Goal: Information Seeking & Learning: Find specific fact

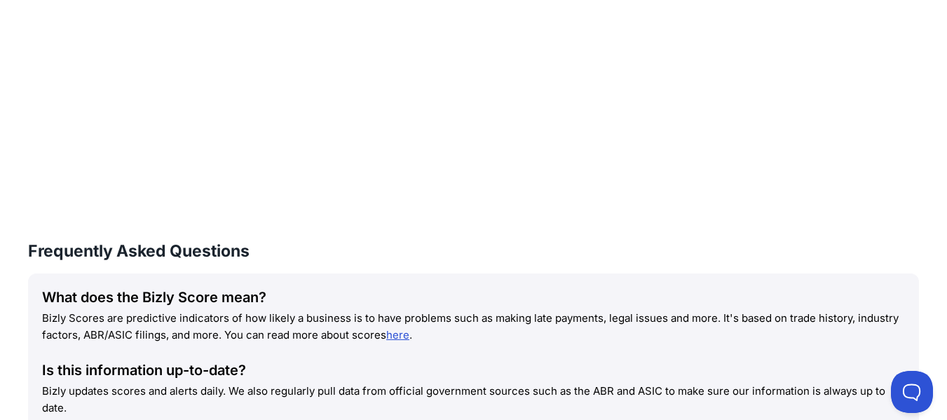
scroll to position [1192, 0]
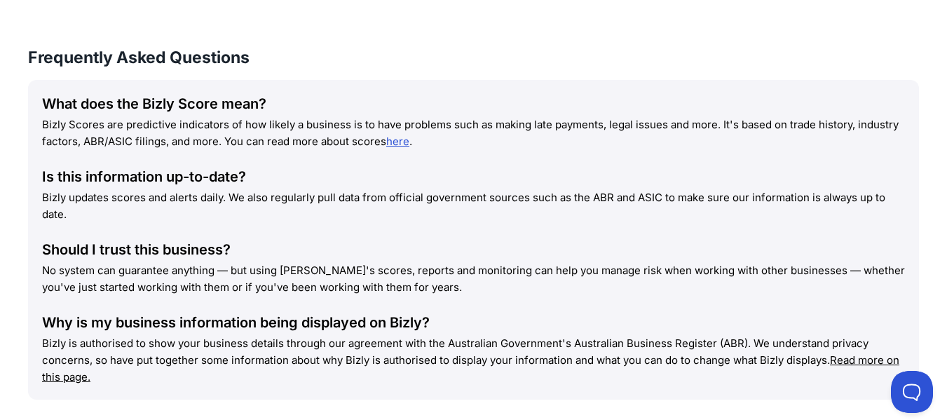
click at [763, 91] on div "Frequently Asked Questions What does the Bizly Score mean? Bizly Scores are pre…" at bounding box center [473, 222] width 891 height 353
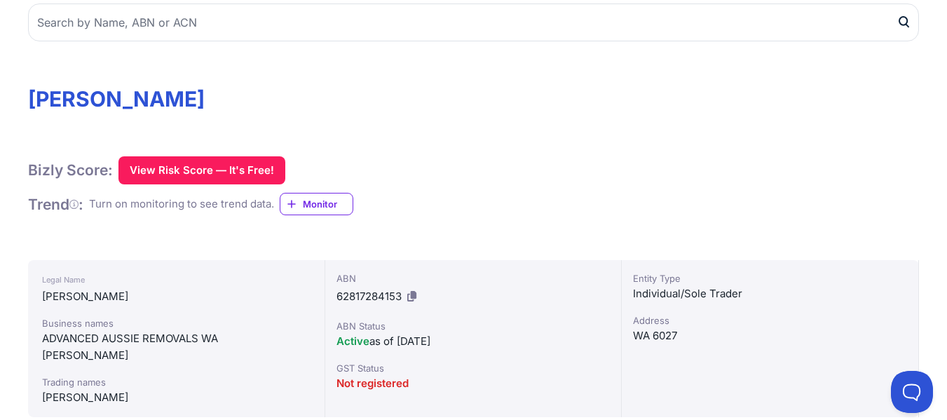
scroll to position [140, 0]
drag, startPoint x: 29, startPoint y: 102, endPoint x: 361, endPoint y: 104, distance: 331.6
click at [361, 104] on h1 "[PERSON_NAME]" at bounding box center [473, 98] width 891 height 25
copy h1 "[PERSON_NAME]"
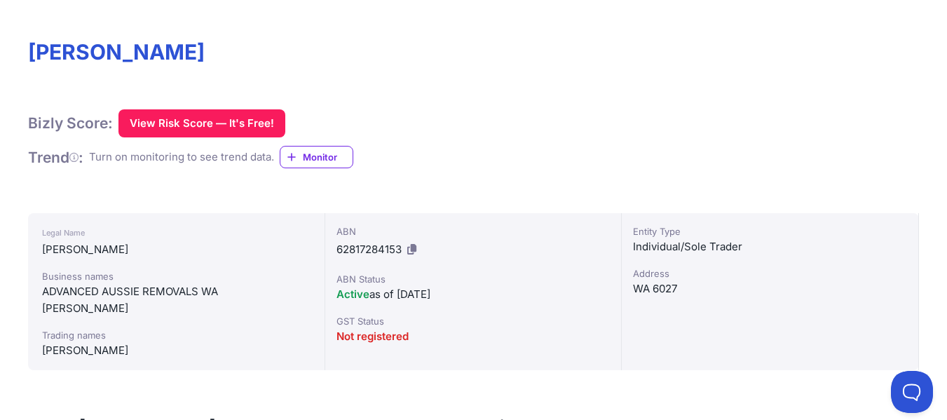
scroll to position [210, 0]
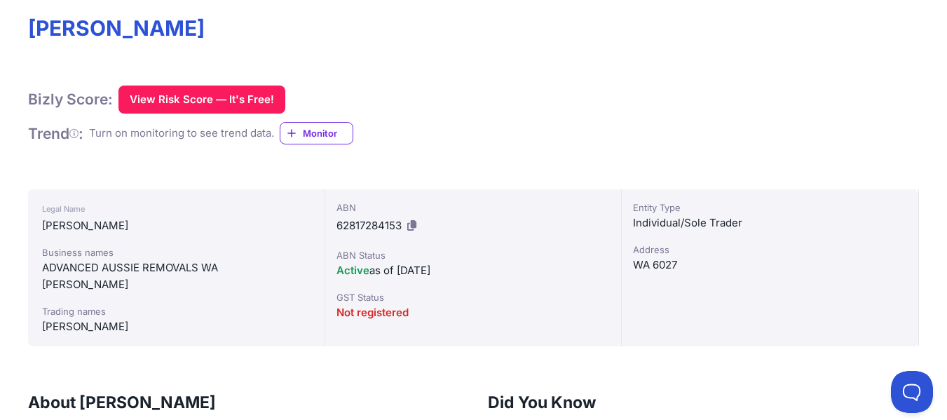
click at [53, 328] on div "[PERSON_NAME]" at bounding box center [176, 326] width 269 height 17
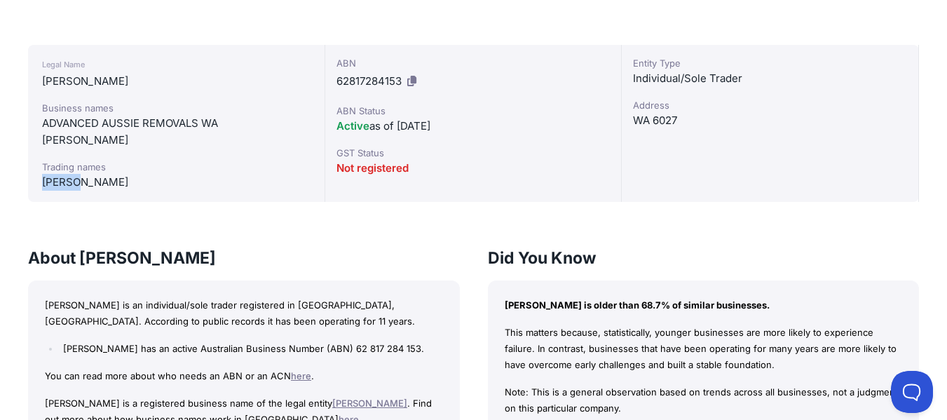
scroll to position [491, 0]
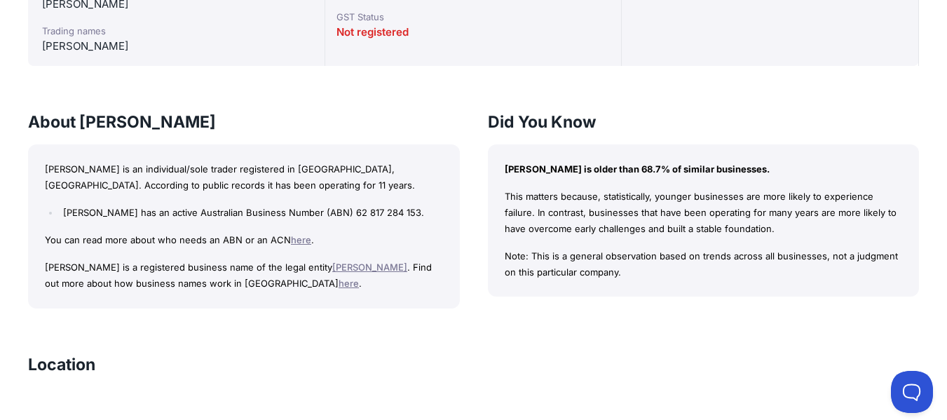
click at [54, 168] on p "[PERSON_NAME] is an individual/sole trader registered in [GEOGRAPHIC_DATA], [GE…" at bounding box center [244, 177] width 398 height 32
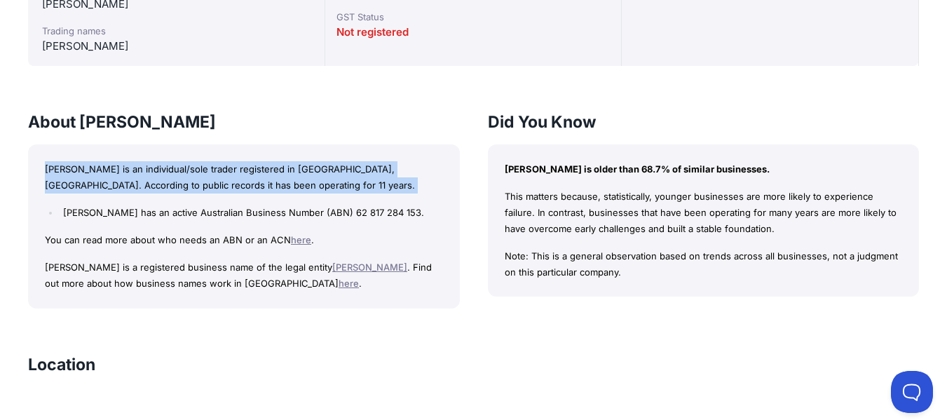
click at [55, 168] on p "[PERSON_NAME] is an individual/sole trader registered in [GEOGRAPHIC_DATA], [GE…" at bounding box center [244, 177] width 398 height 32
copy div "[PERSON_NAME] is an individual/sole trader registered in [GEOGRAPHIC_DATA], [GE…"
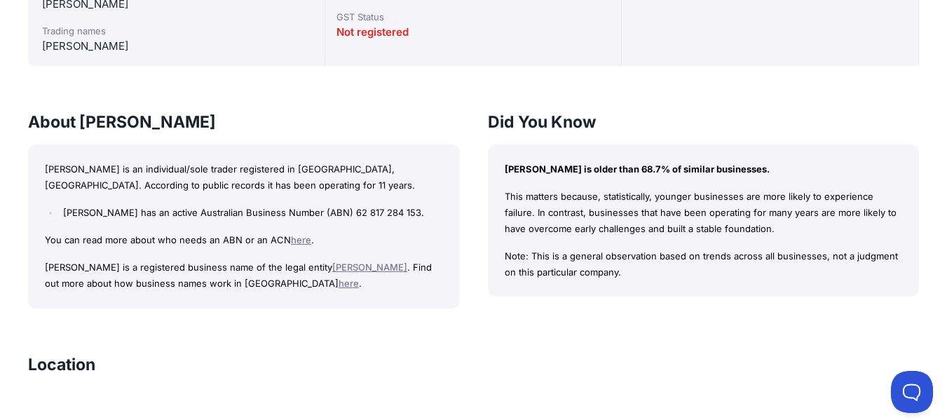
click at [747, 125] on h3 "Did You Know" at bounding box center [704, 122] width 432 height 22
